Goal: Task Accomplishment & Management: Use online tool/utility

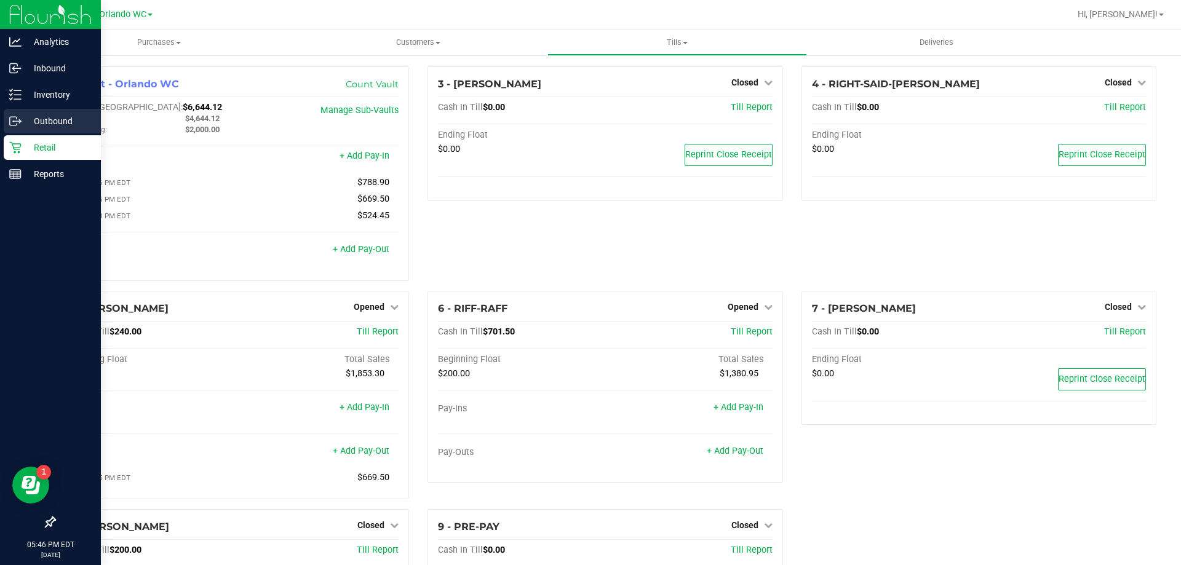
scroll to position [104, 0]
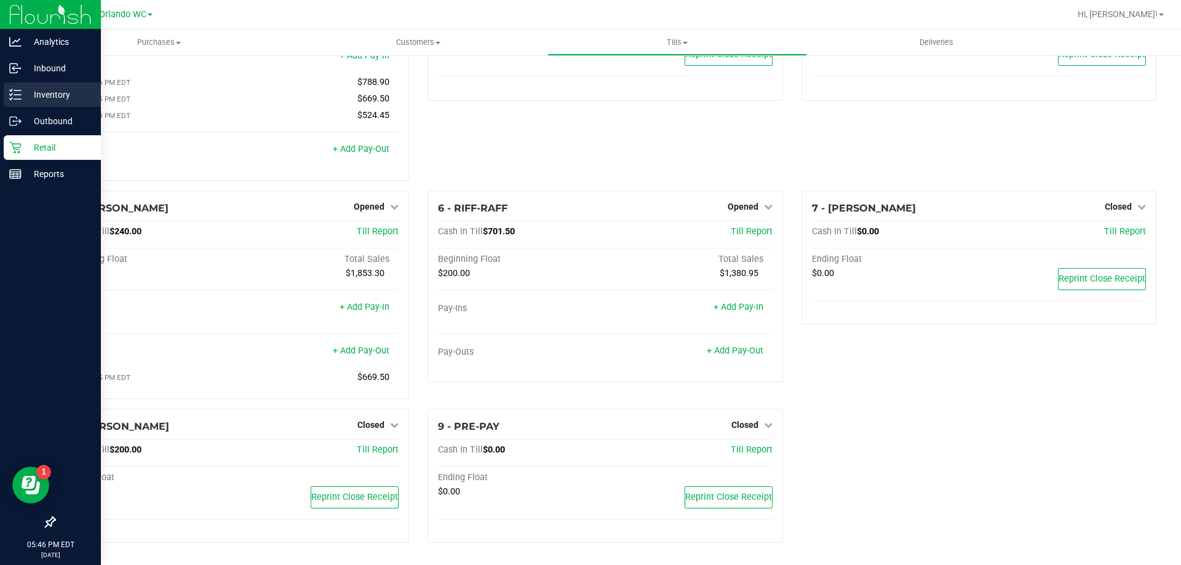
click at [17, 100] on icon at bounding box center [15, 95] width 12 height 12
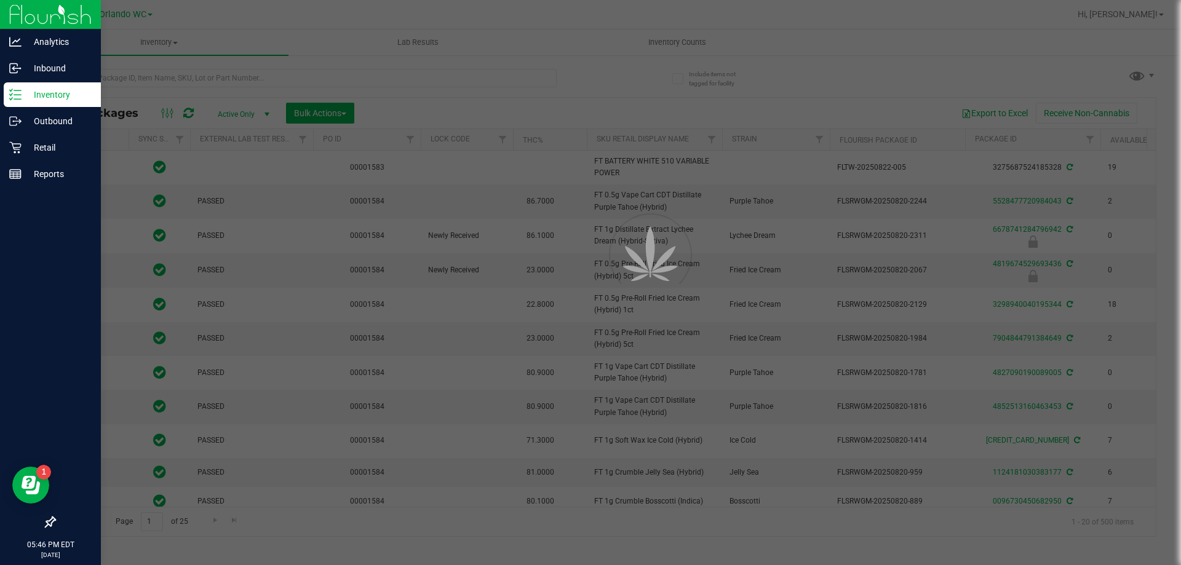
click at [169, 77] on div at bounding box center [590, 282] width 1181 height 565
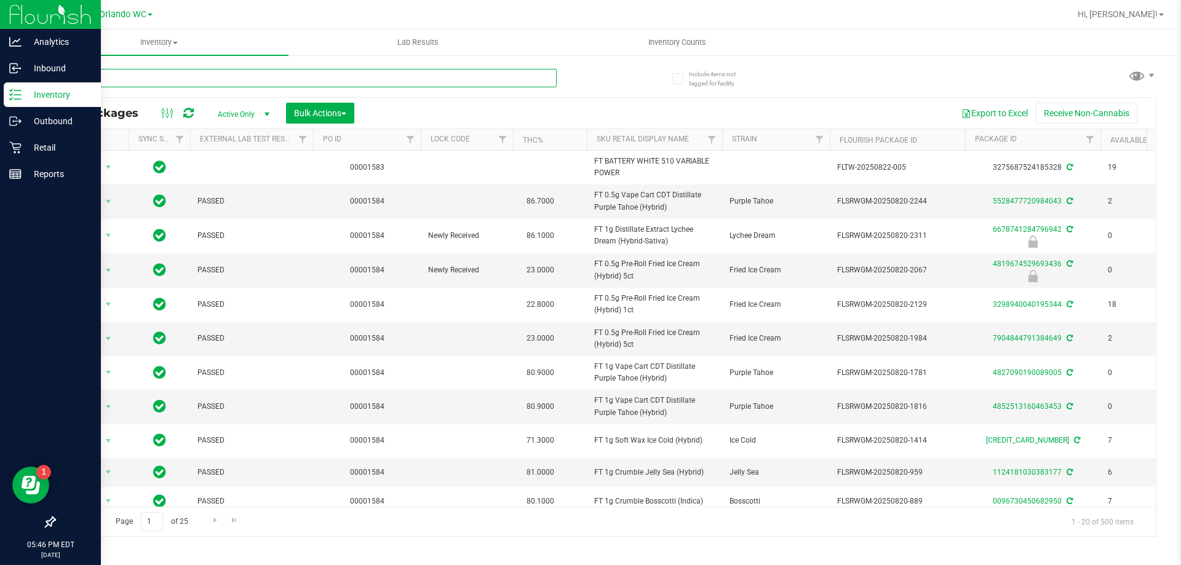
click at [169, 77] on input "text" at bounding box center [305, 78] width 502 height 18
type input "[CREDIT_CARD_NUMBER]"
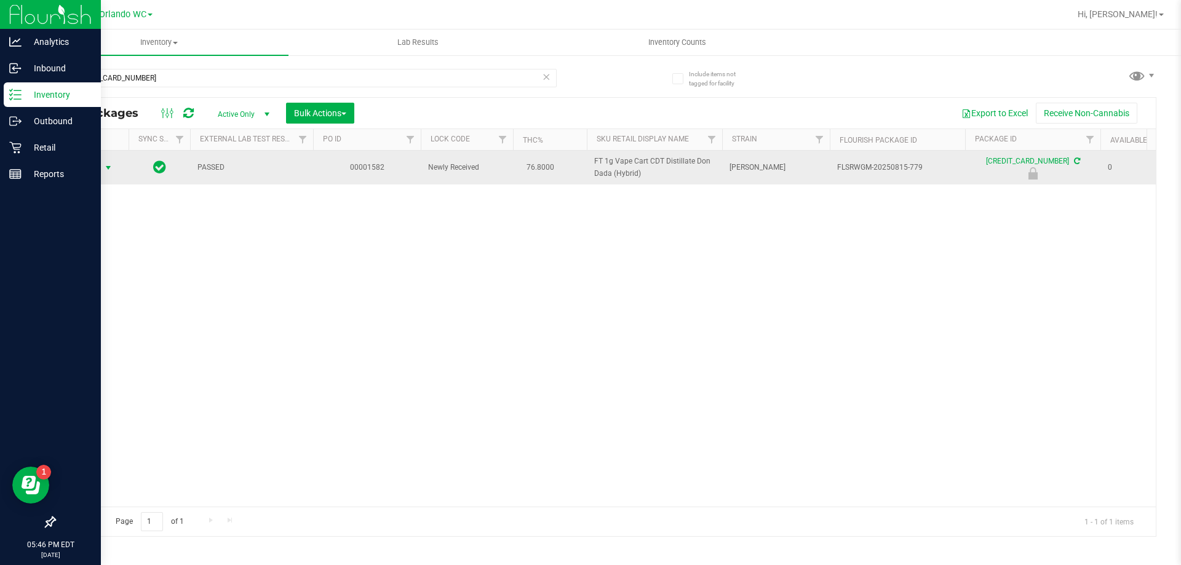
click at [111, 170] on span "select" at bounding box center [108, 168] width 10 height 10
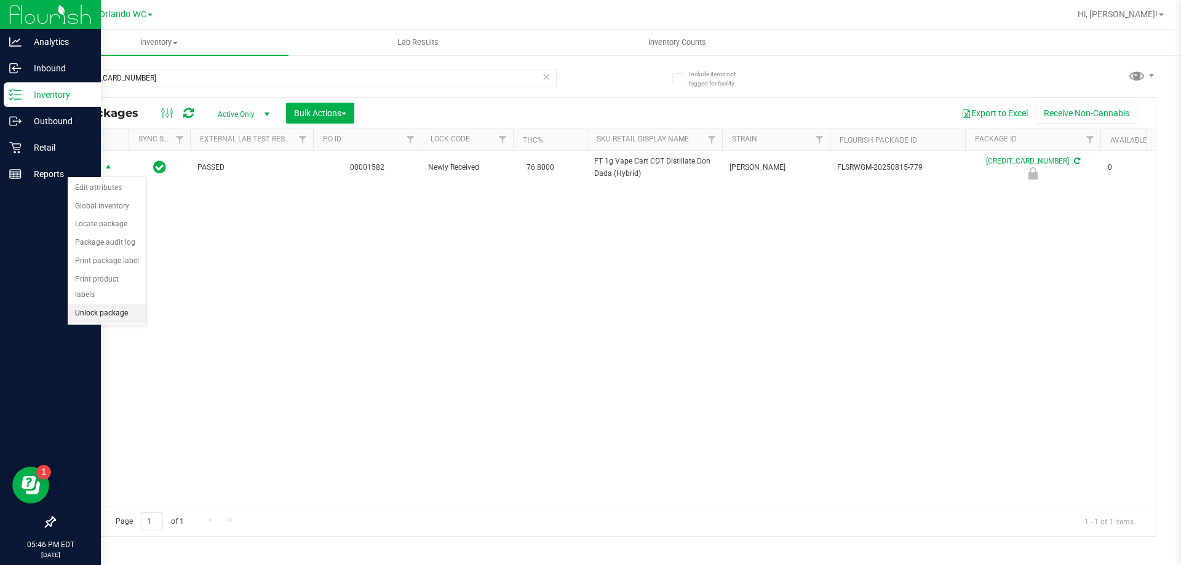
click at [134, 304] on li "Unlock package" at bounding box center [107, 313] width 79 height 18
